Goal: Task Accomplishment & Management: Use online tool/utility

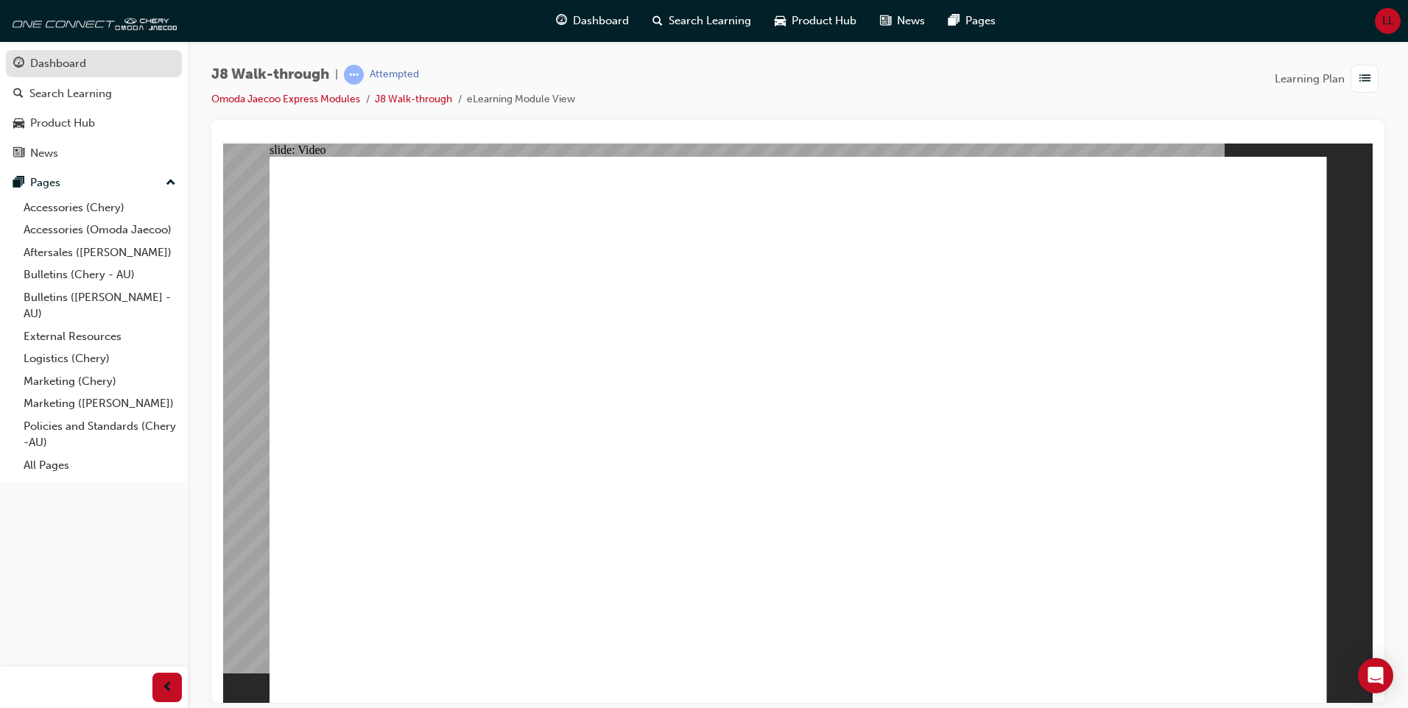
click at [95, 71] on div "Dashboard" at bounding box center [93, 63] width 161 height 18
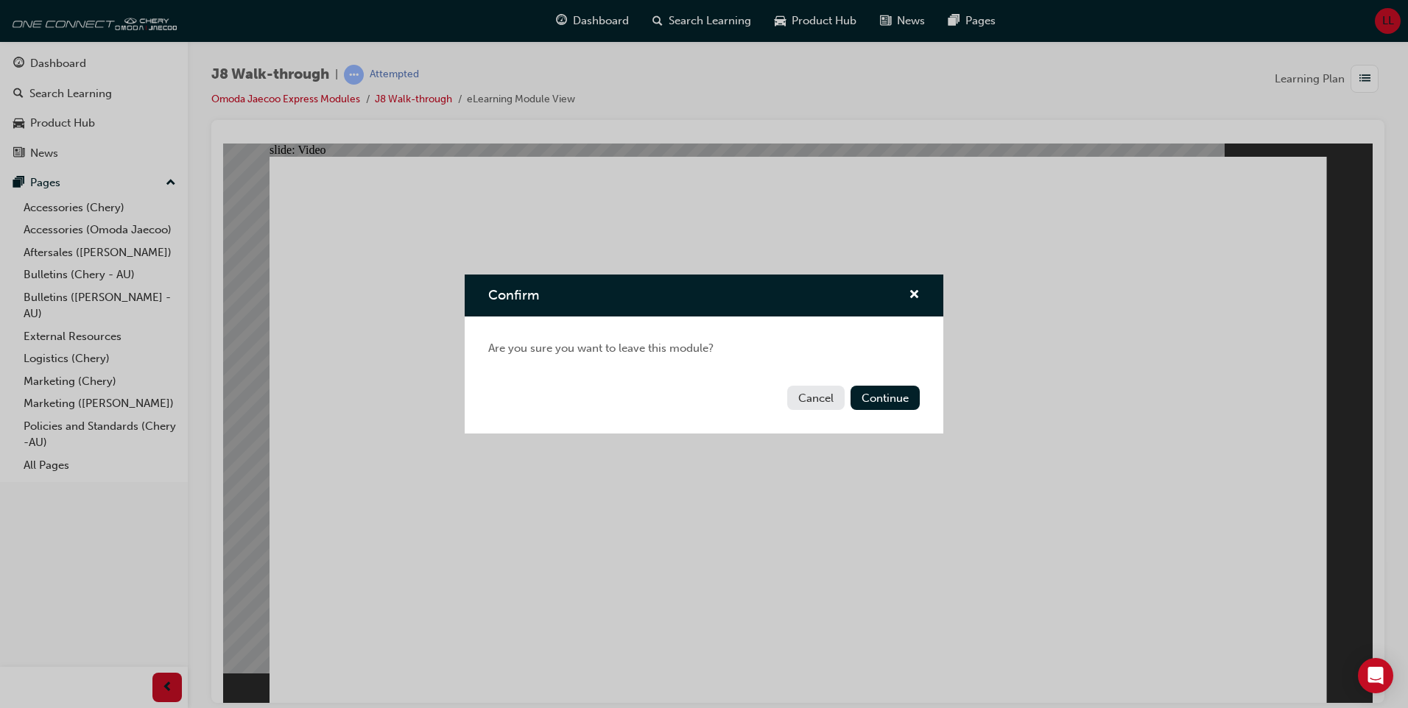
click at [817, 399] on button "Cancel" at bounding box center [815, 398] width 57 height 24
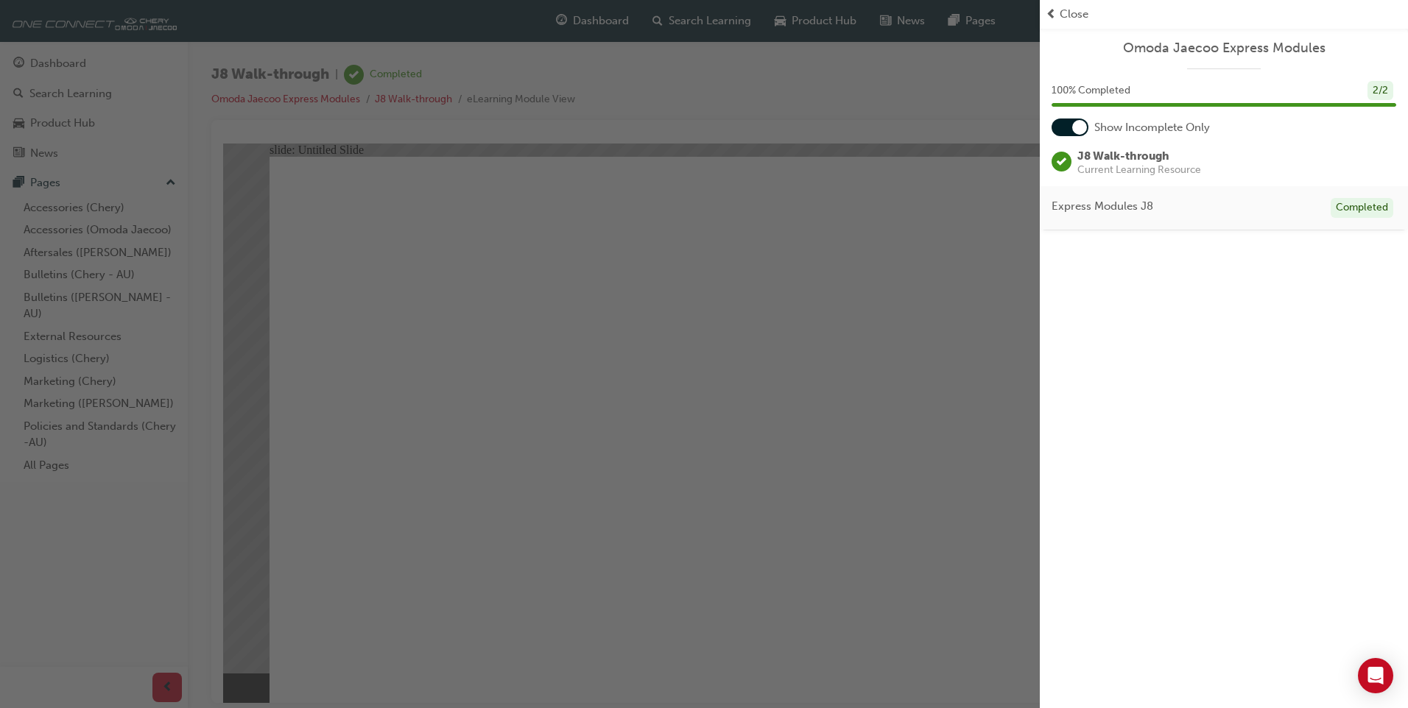
click at [843, 184] on div "button" at bounding box center [520, 354] width 1040 height 708
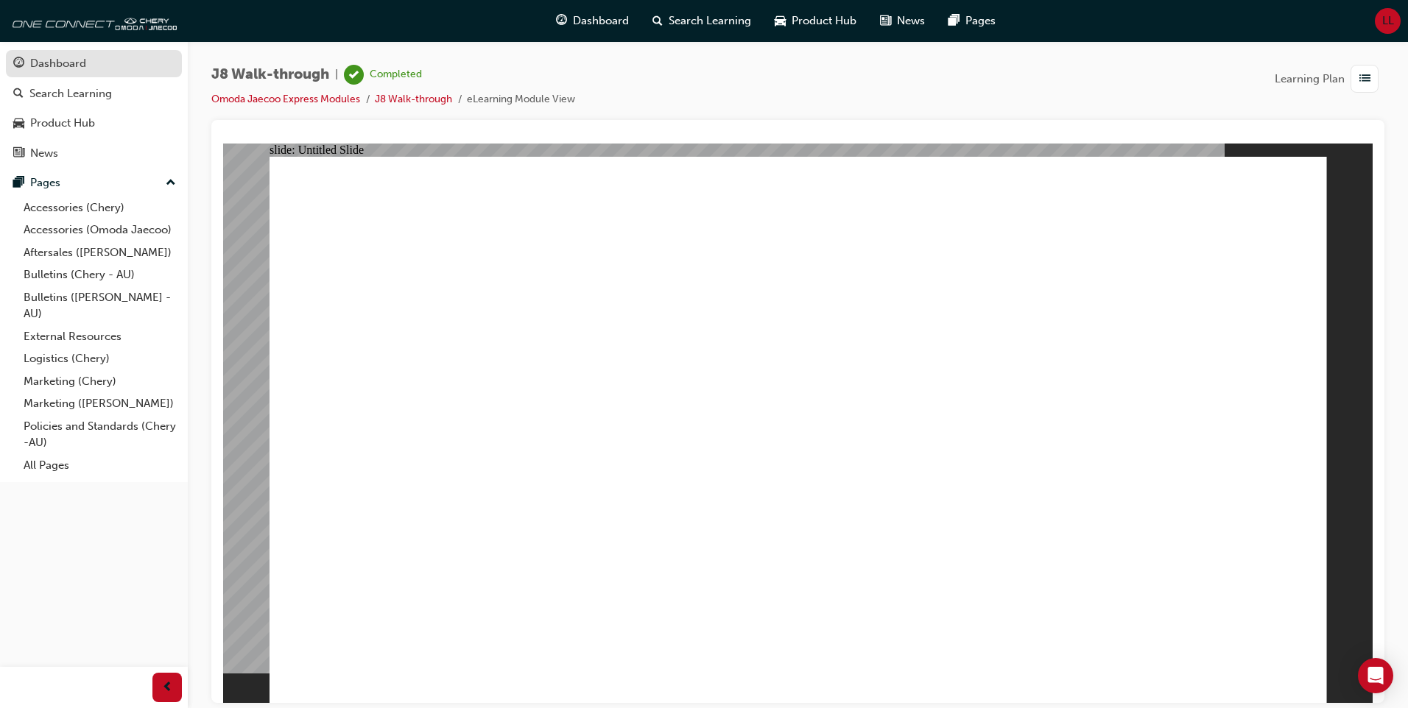
drag, startPoint x: 118, startPoint y: 55, endPoint x: 111, endPoint y: 62, distance: 9.4
click at [118, 55] on div "Dashboard" at bounding box center [93, 63] width 161 height 18
